Goal: Information Seeking & Learning: Check status

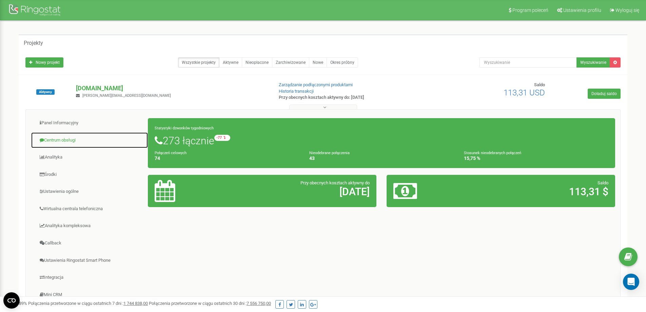
click at [63, 139] on link "Centrum obsługi" at bounding box center [89, 140] width 117 height 17
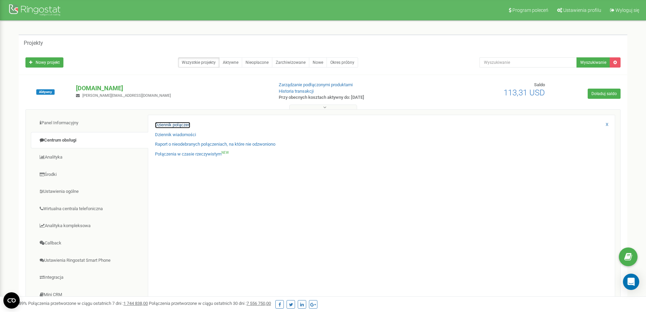
click at [179, 122] on link "Dziennik połączeń" at bounding box center [172, 125] width 35 height 6
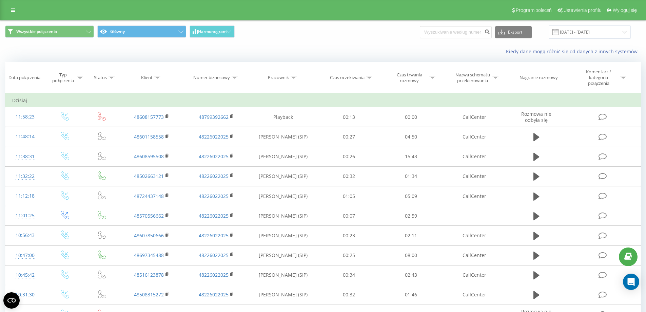
click at [56, 52] on div "Kiedy dane mogą różnić się od danych z innych systemów" at bounding box center [322, 51] width 645 height 16
click at [587, 34] on input "[DATE] - [DATE]" at bounding box center [589, 31] width 82 height 13
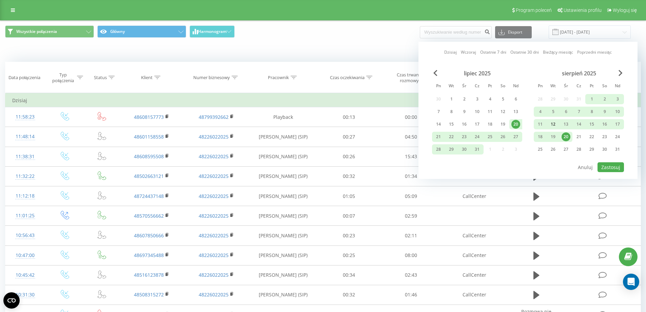
click at [555, 123] on div "12" at bounding box center [552, 124] width 9 height 9
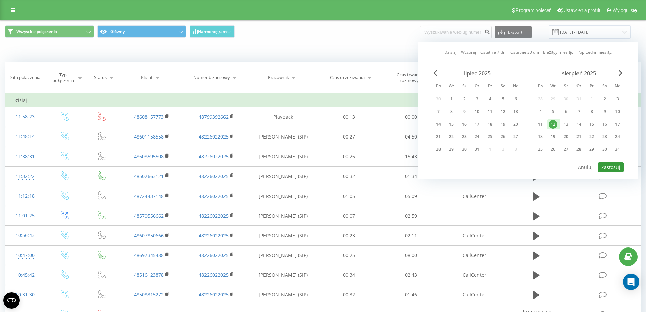
click at [612, 169] on button "Zastosuj" at bounding box center [610, 167] width 26 height 10
type input "[DATE] - [DATE]"
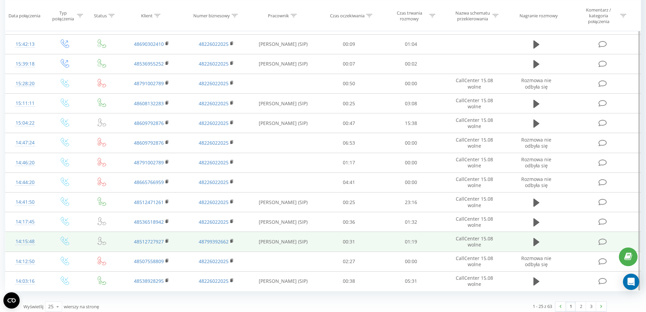
scroll to position [314, 0]
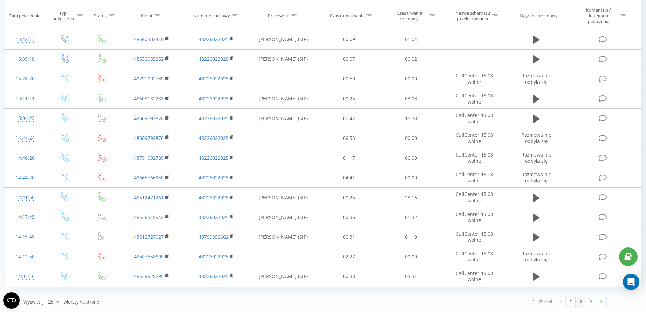
click at [579, 302] on link "2" at bounding box center [581, 301] width 10 height 9
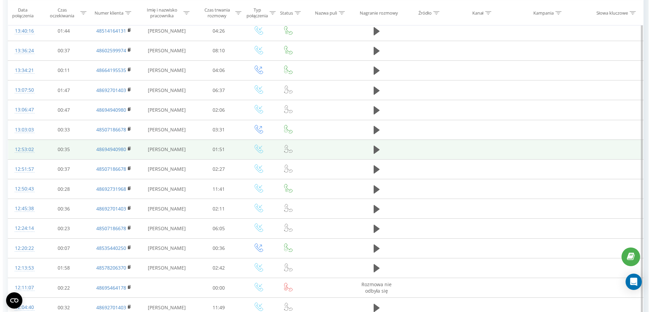
scroll to position [79, 0]
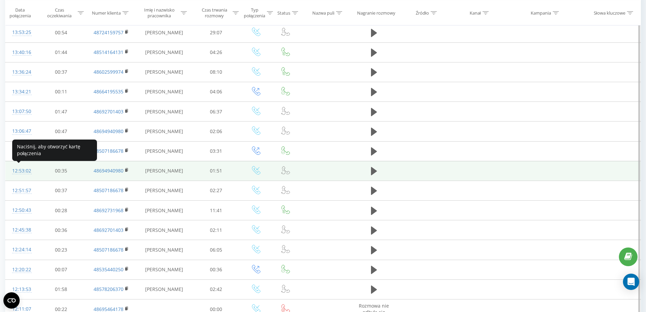
click at [17, 169] on div "12:53:02" at bounding box center [21, 170] width 18 height 13
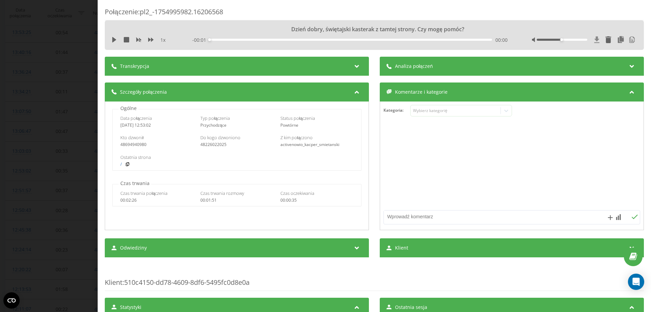
click at [594, 41] on icon at bounding box center [597, 39] width 6 height 7
